Goal: Task Accomplishment & Management: Manage account settings

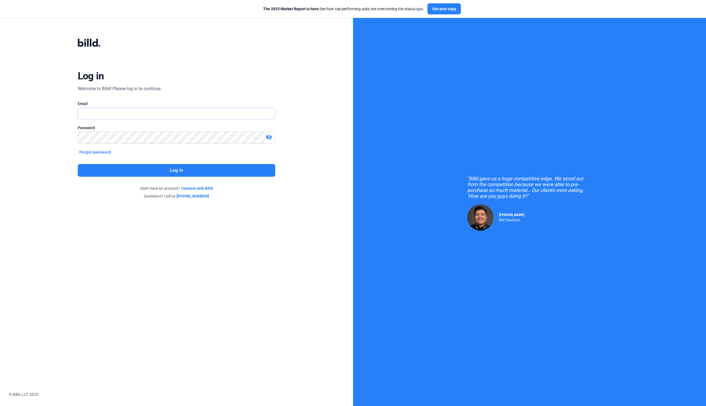
type input "[EMAIL_ADDRESS][DOMAIN_NAME]"
click at [149, 168] on button "Log in" at bounding box center [177, 170] width 198 height 13
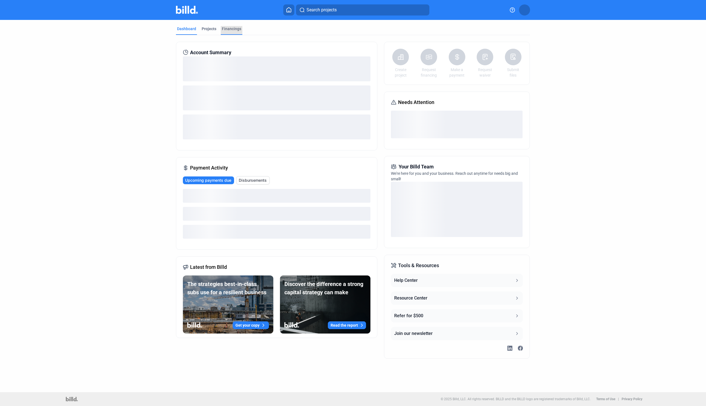
click at [232, 29] on div "Financings" at bounding box center [231, 29] width 19 height 6
